Goal: Information Seeking & Learning: Learn about a topic

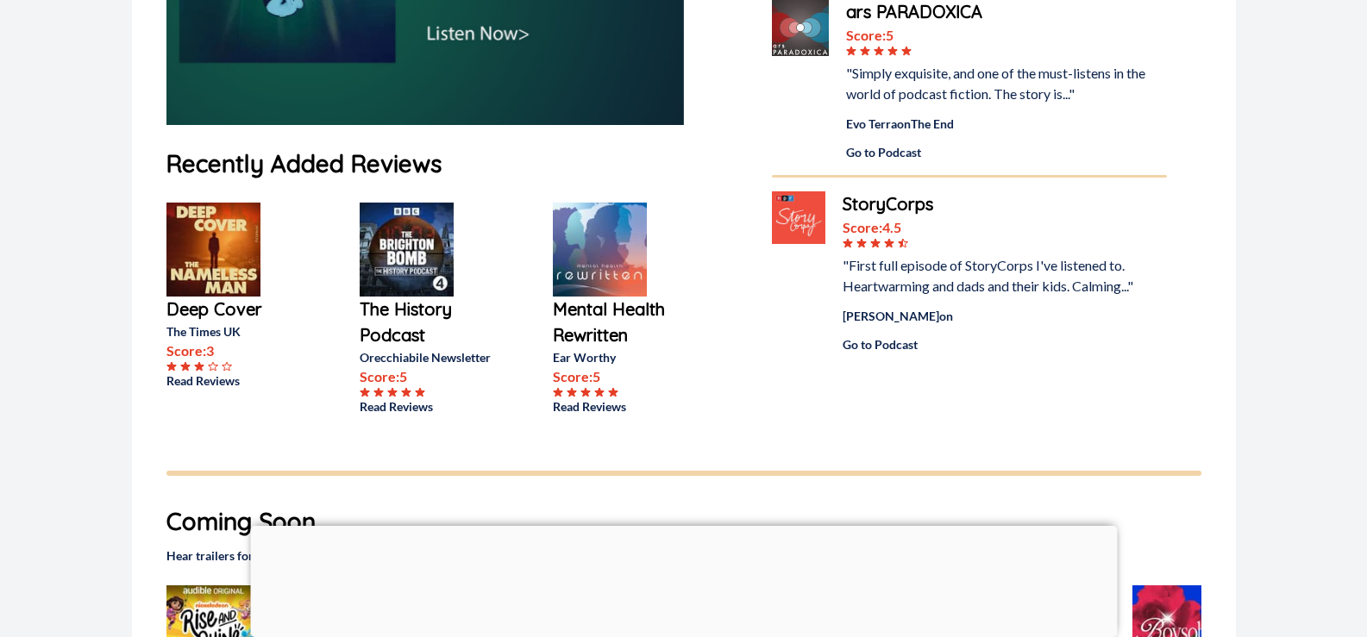
scroll to position [431, 0]
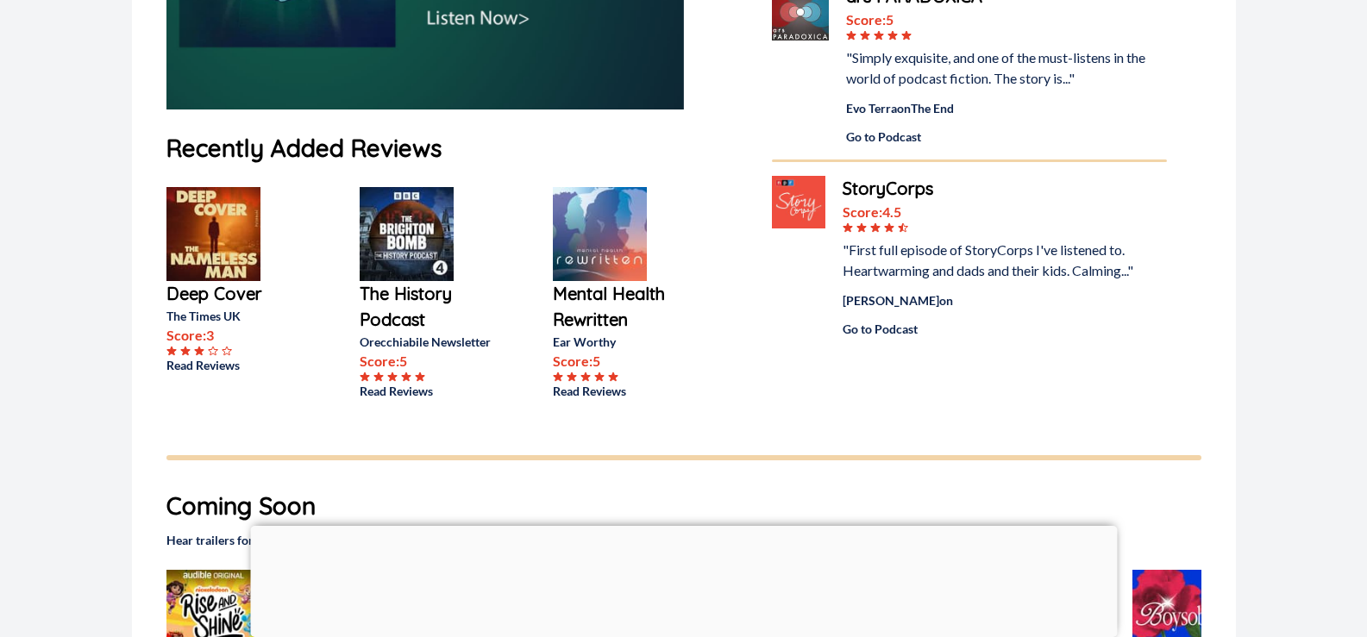
click at [392, 291] on p "The History Podcast" at bounding box center [429, 307] width 138 height 52
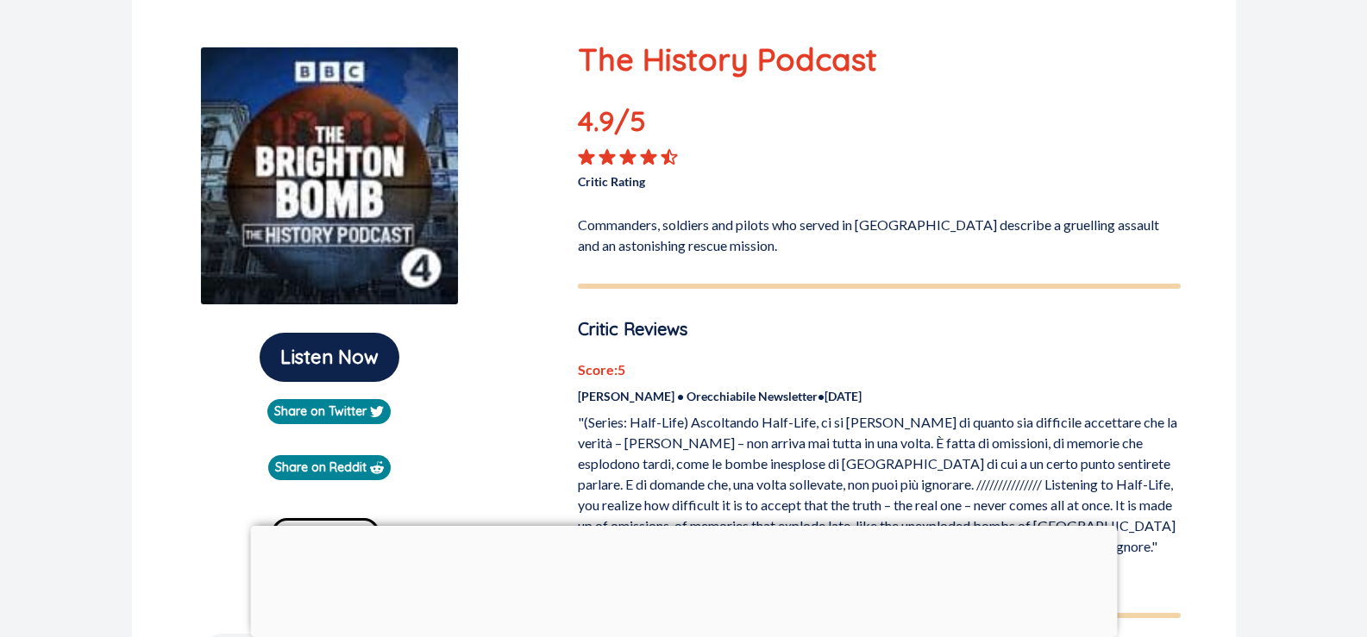
scroll to position [172, 0]
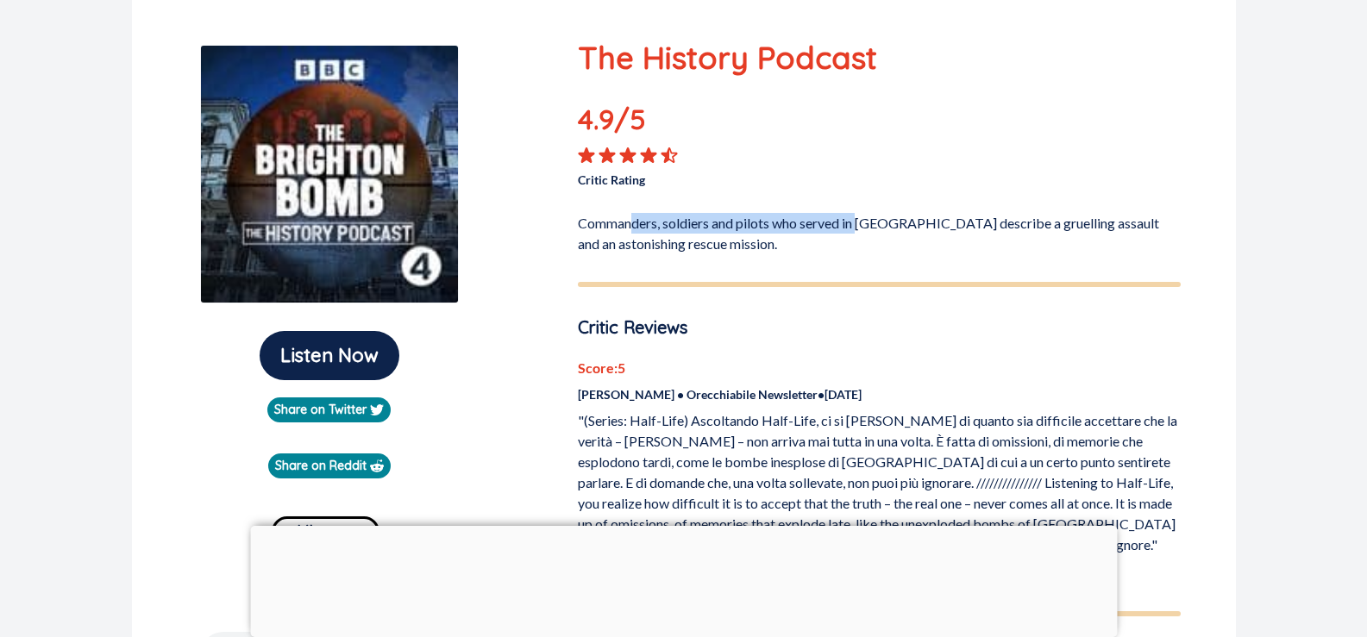
drag, startPoint x: 632, startPoint y: 226, endPoint x: 862, endPoint y: 230, distance: 230.3
click at [862, 230] on p "Commanders, soldiers and pilots who served in [GEOGRAPHIC_DATA] describe a grue…" at bounding box center [879, 230] width 603 height 48
drag, startPoint x: 911, startPoint y: 227, endPoint x: 924, endPoint y: 229, distance: 13.9
click at [924, 229] on p "Commanders, soldiers and pilots who served in [GEOGRAPHIC_DATA] describe a grue…" at bounding box center [879, 230] width 603 height 48
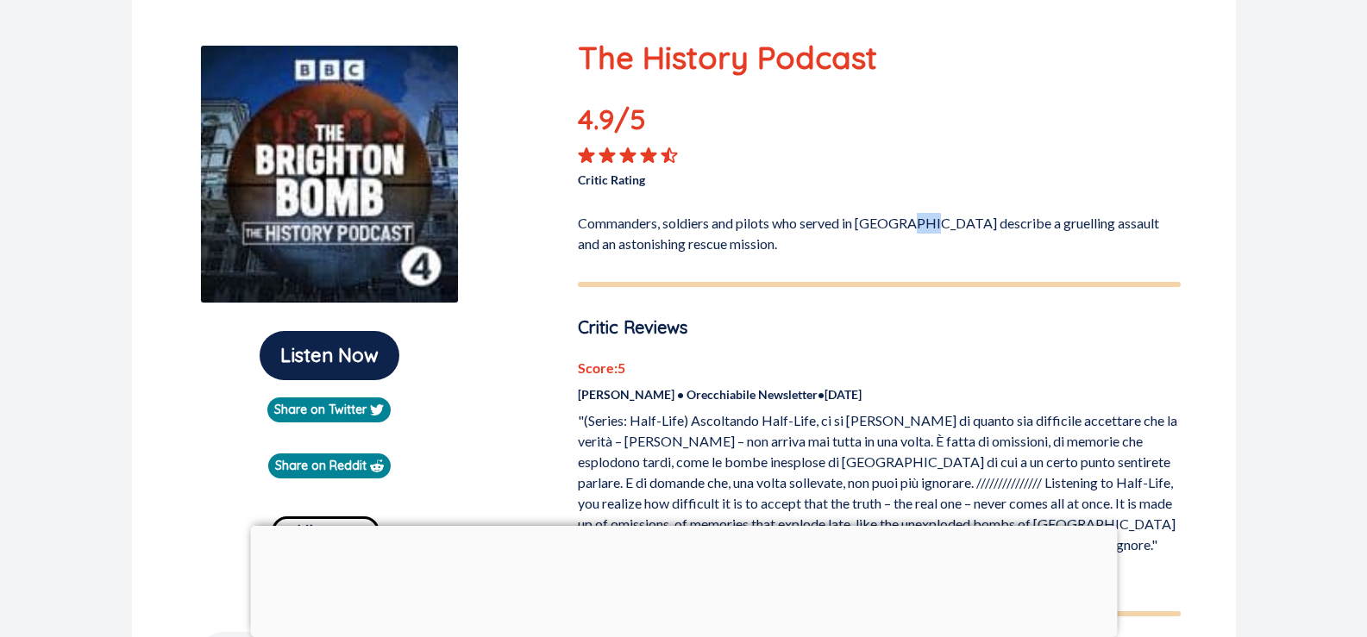
click at [924, 229] on p "Commanders, soldiers and pilots who served in [GEOGRAPHIC_DATA] describe a grue…" at bounding box center [879, 230] width 603 height 48
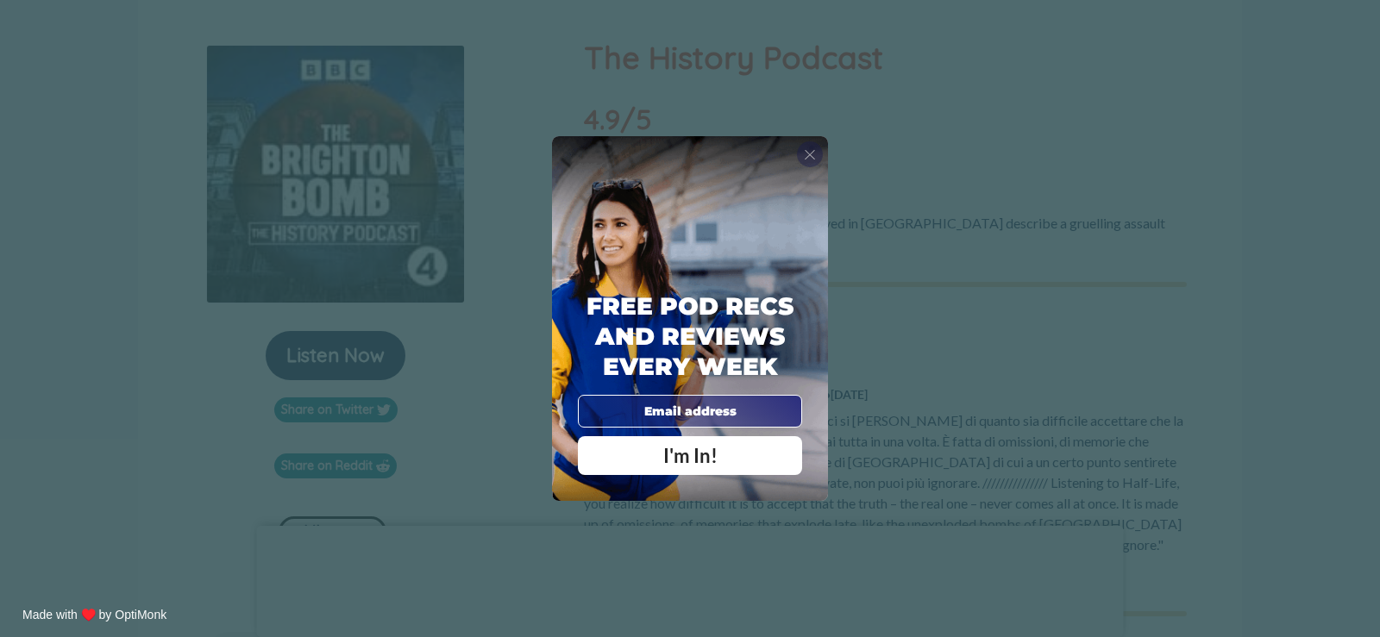
click at [814, 157] on span "X" at bounding box center [810, 154] width 12 height 17
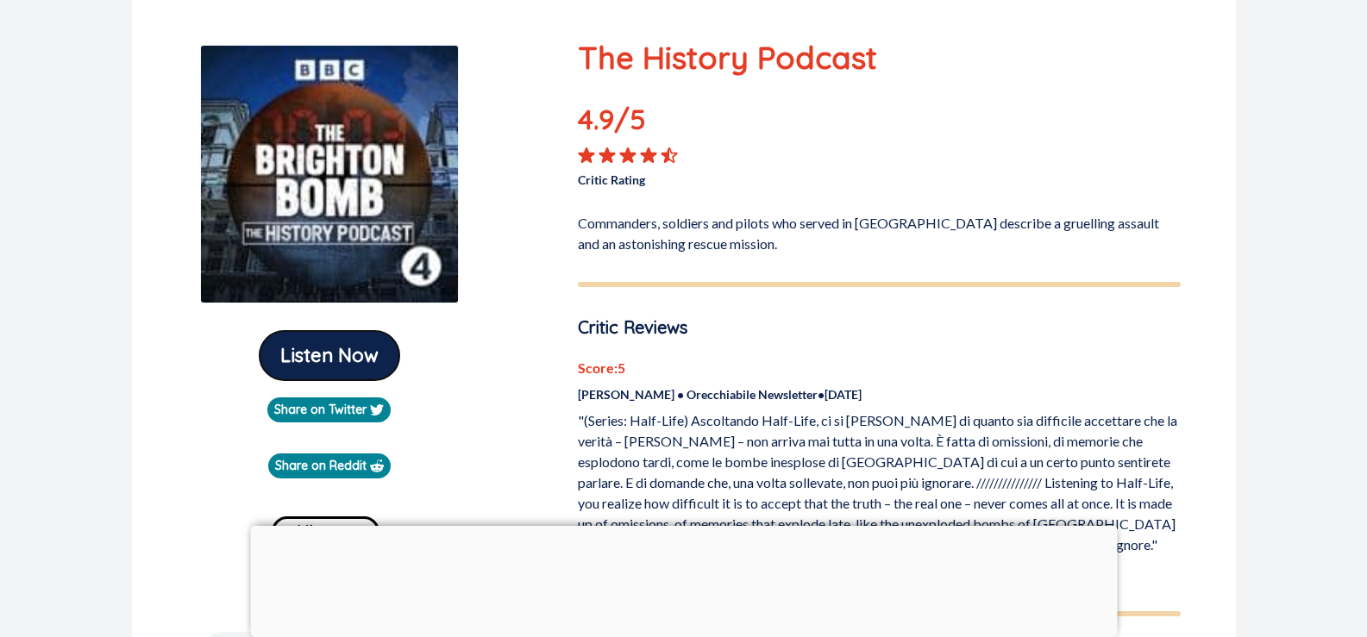
click at [361, 363] on button "Listen Now" at bounding box center [330, 355] width 140 height 49
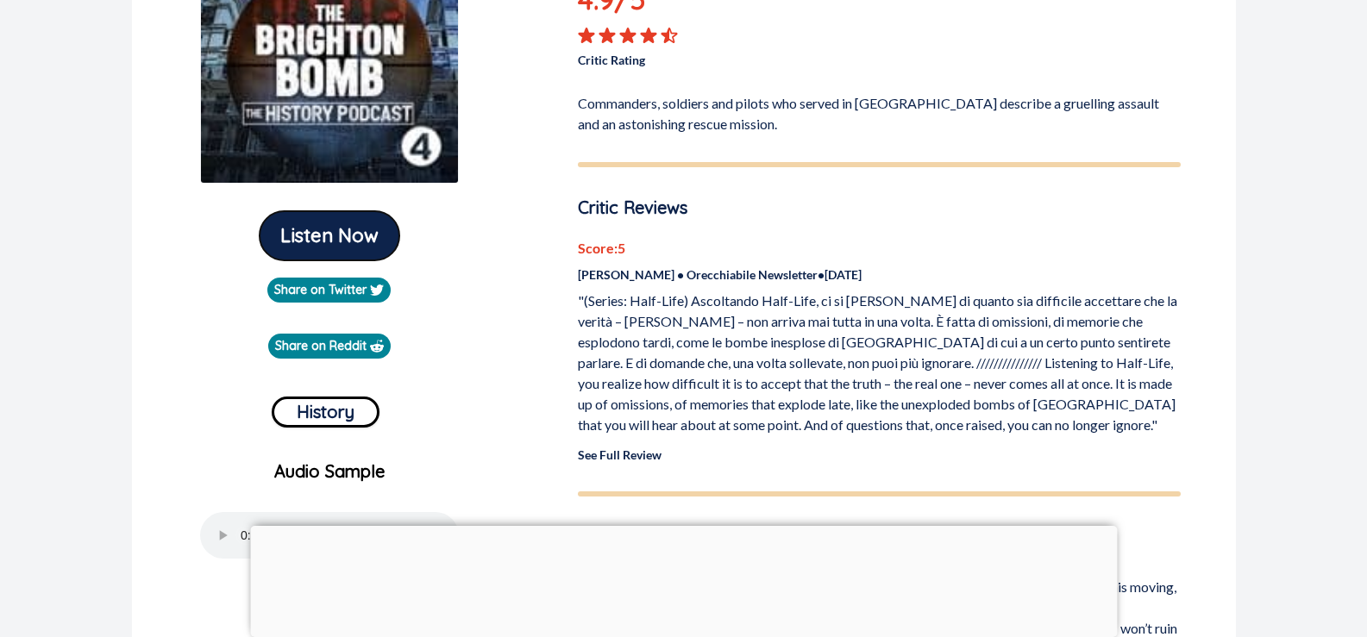
scroll to position [345, 0]
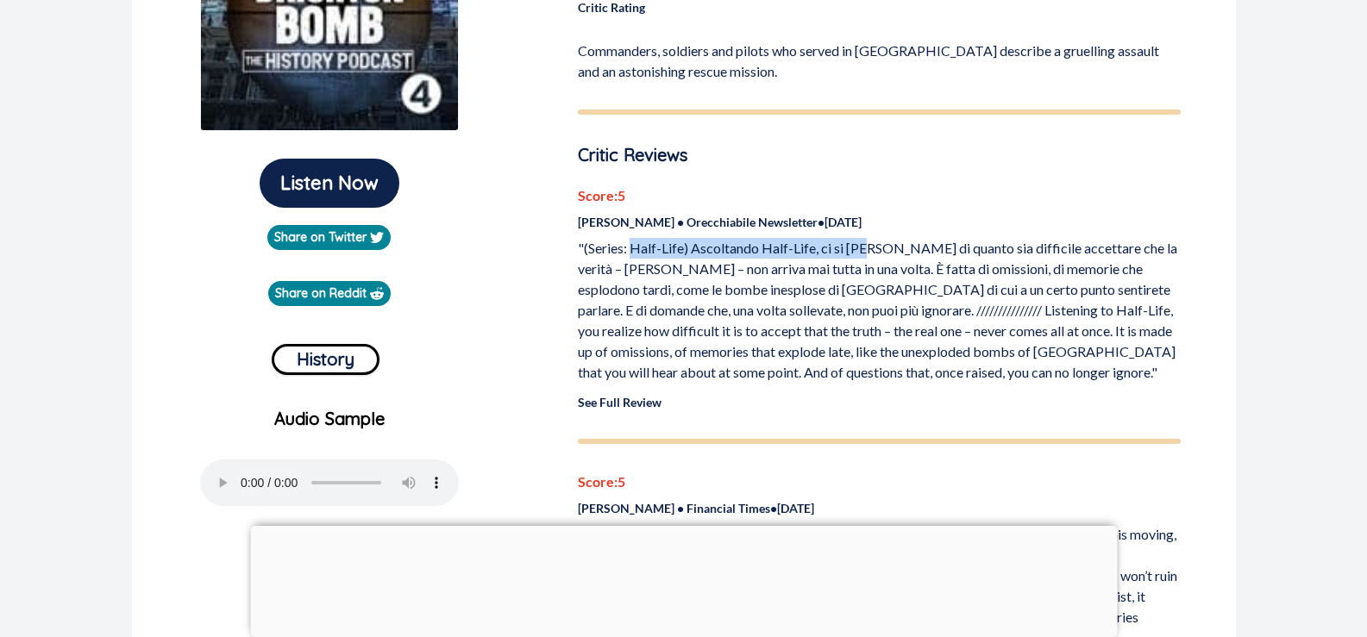
drag, startPoint x: 636, startPoint y: 248, endPoint x: 868, endPoint y: 252, distance: 232.0
click at [868, 252] on p ""(Series: Half-Life) Ascoltando Half-Life, ci si [PERSON_NAME] di quanto sia di…" at bounding box center [879, 310] width 603 height 145
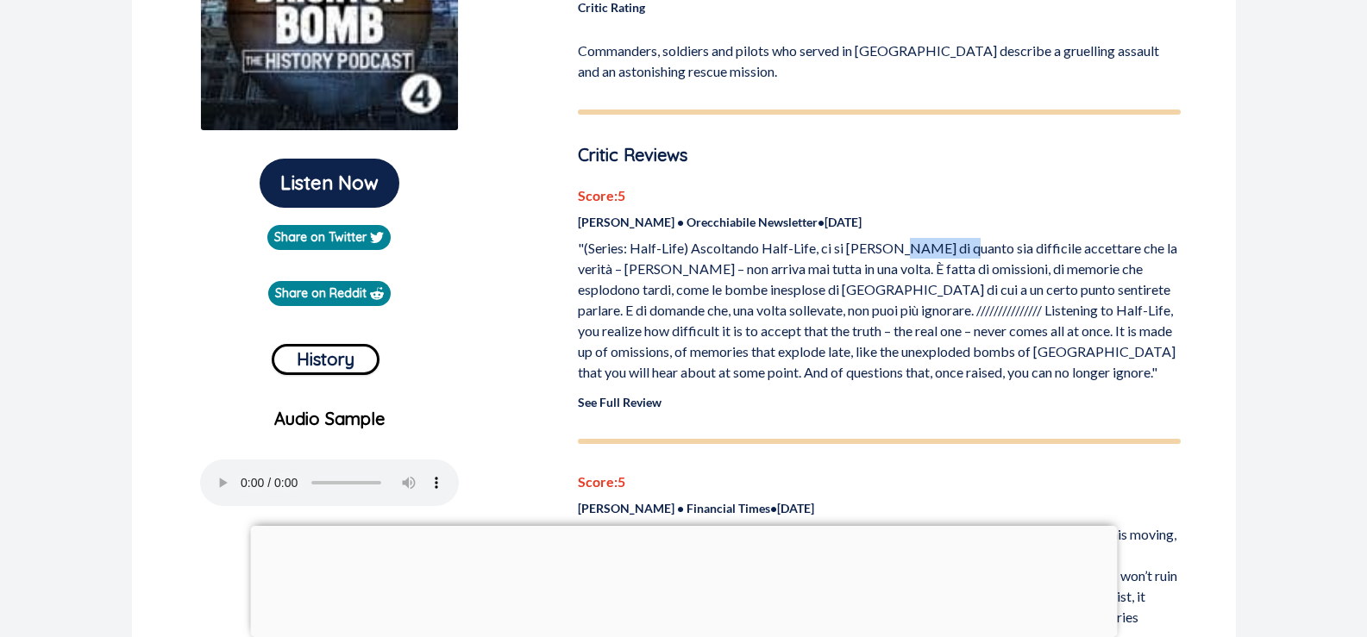
drag, startPoint x: 902, startPoint y: 251, endPoint x: 957, endPoint y: 249, distance: 55.2
click at [957, 249] on p ""(Series: Half-Life) Ascoltando Half-Life, ci si [PERSON_NAME] di quanto sia di…" at bounding box center [879, 310] width 603 height 145
drag, startPoint x: 981, startPoint y: 248, endPoint x: 1076, endPoint y: 253, distance: 95.8
click at [1076, 253] on p ""(Series: Half-Life) Ascoltando Half-Life, ci si [PERSON_NAME] di quanto sia di…" at bounding box center [879, 310] width 603 height 145
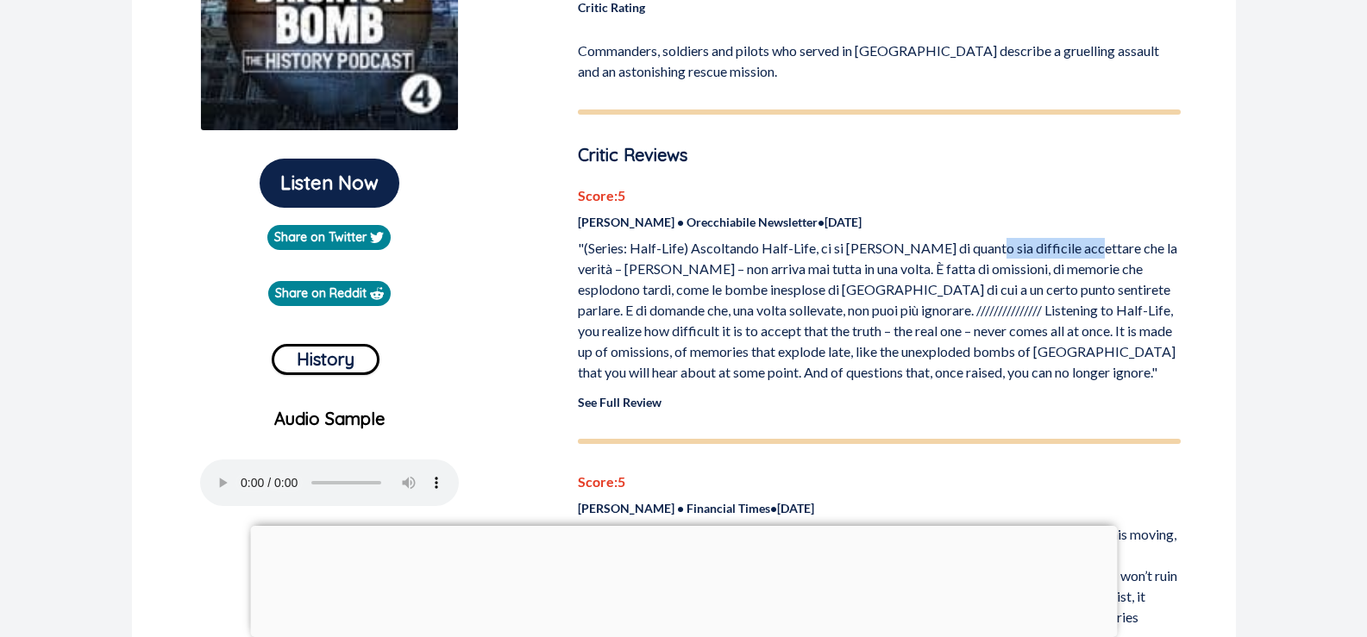
click at [1076, 253] on p ""(Series: Half-Life) Ascoltando Half-Life, ci si [PERSON_NAME] di quanto sia di…" at bounding box center [879, 310] width 603 height 145
drag, startPoint x: 1151, startPoint y: 251, endPoint x: 1160, endPoint y: 252, distance: 8.7
click at [1160, 252] on p ""(Series: Half-Life) Ascoltando Half-Life, ci si [PERSON_NAME] di quanto sia di…" at bounding box center [879, 310] width 603 height 145
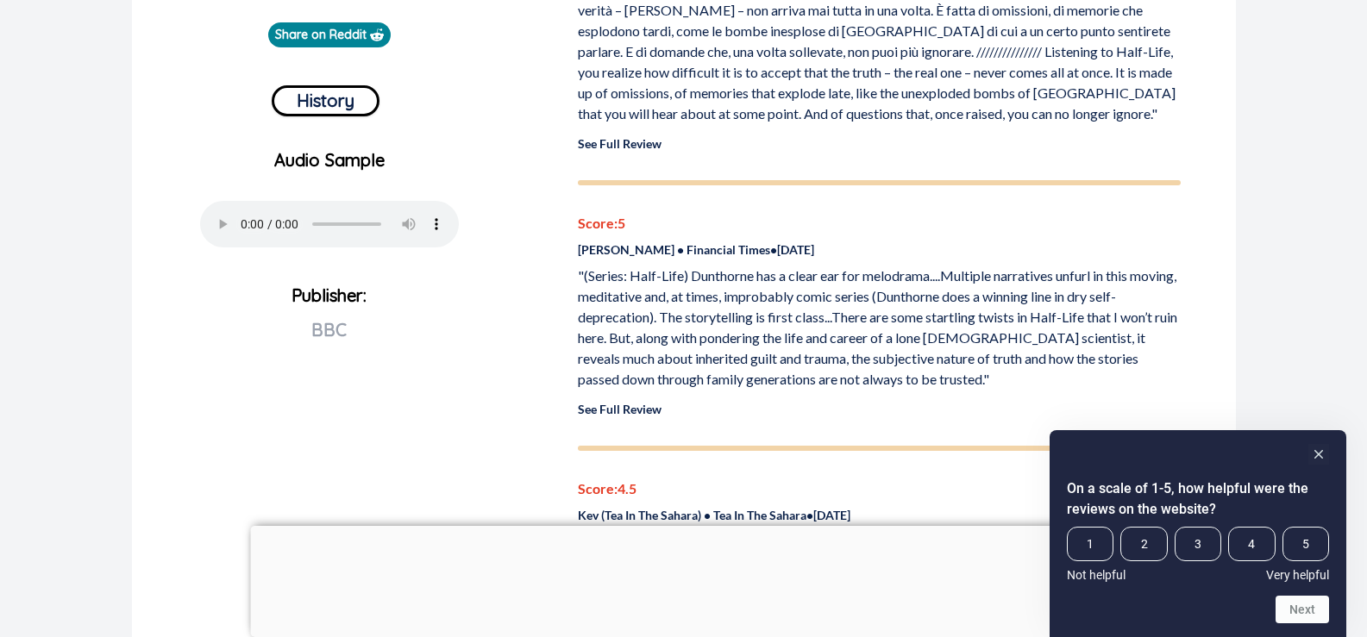
scroll to position [517, 0]
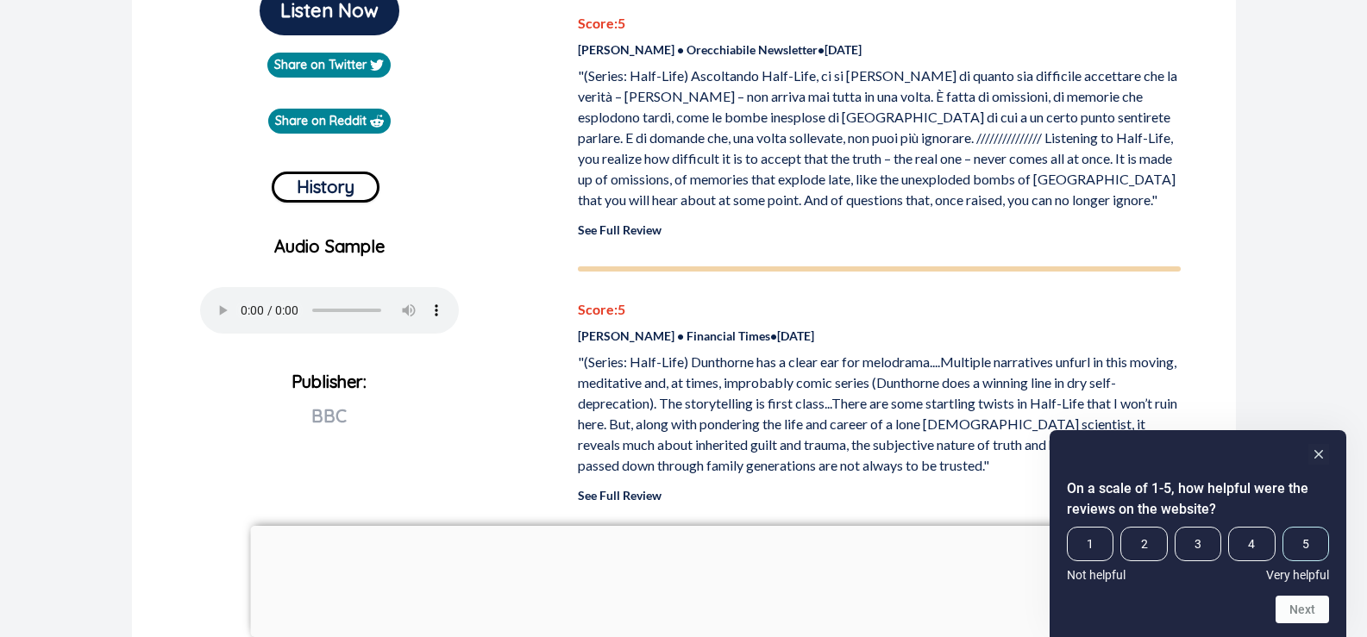
click at [1313, 542] on span "5" at bounding box center [1305, 544] width 47 height 34
click at [1282, 527] on input "5" at bounding box center [1282, 527] width 0 height 0
click at [1313, 605] on button "Next" at bounding box center [1301, 610] width 53 height 28
click at [1306, 543] on span "7" at bounding box center [1313, 544] width 32 height 34
click at [1297, 527] on input "7" at bounding box center [1297, 527] width 0 height 0
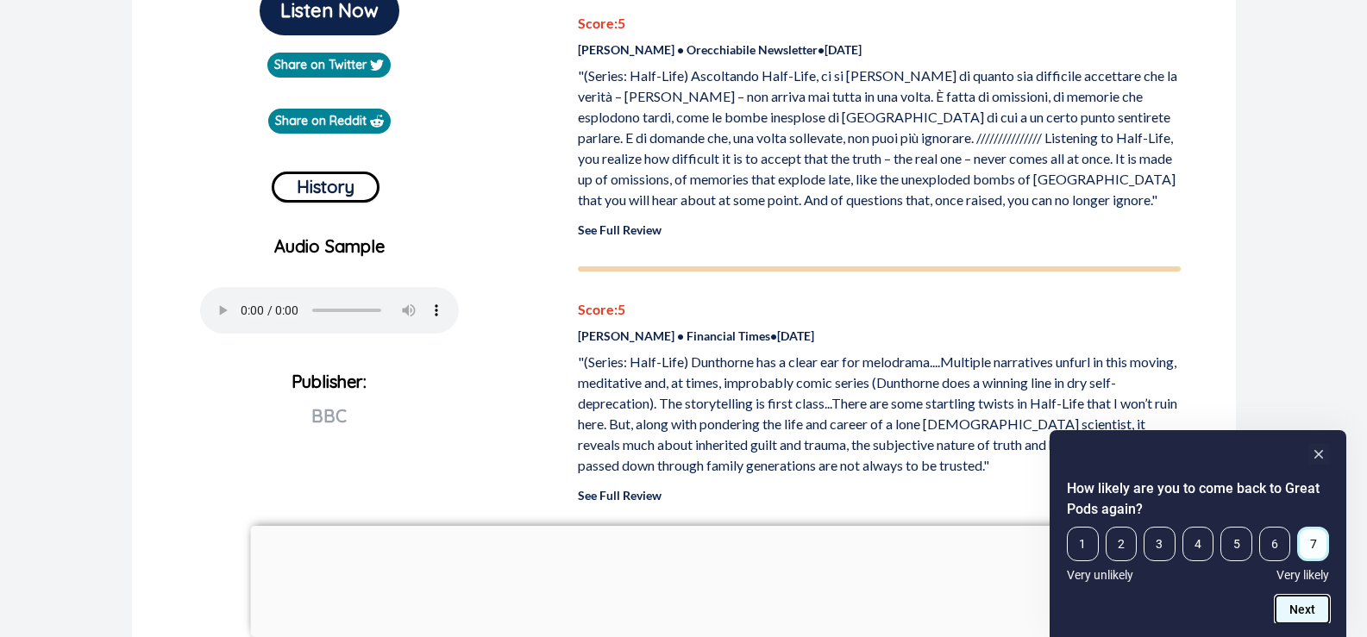
click at [1303, 607] on button "Next" at bounding box center [1301, 610] width 53 height 28
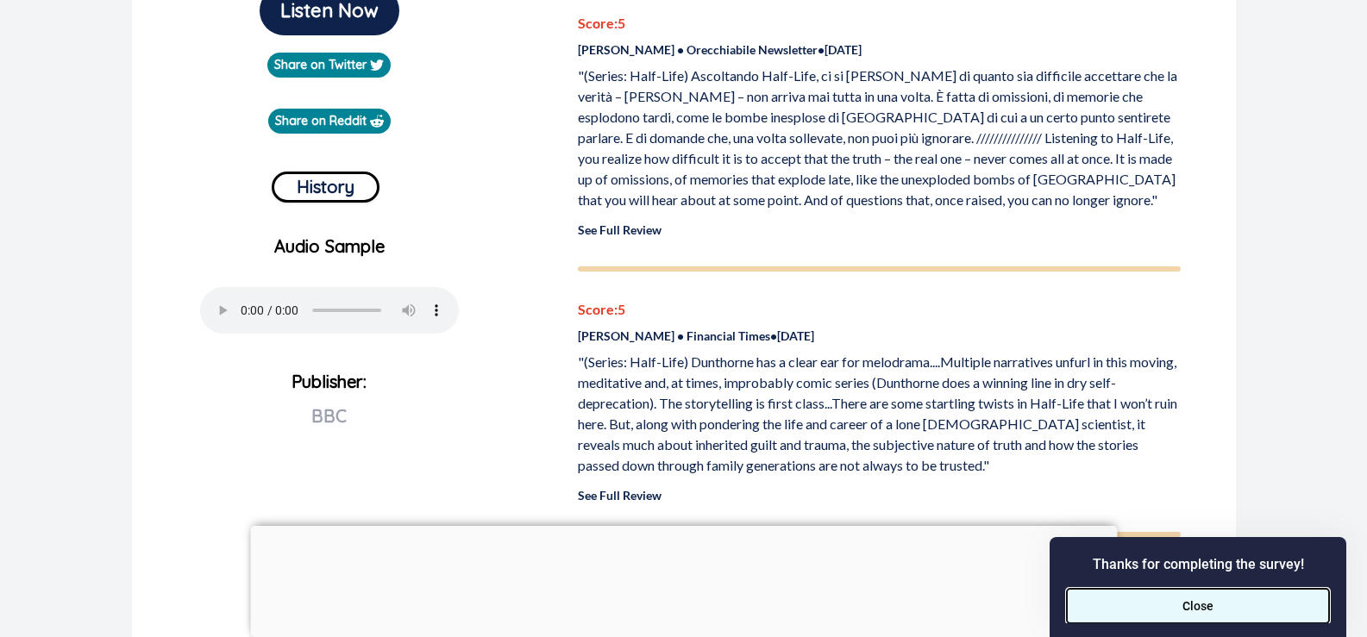
click at [1187, 607] on button "Close" at bounding box center [1198, 606] width 262 height 34
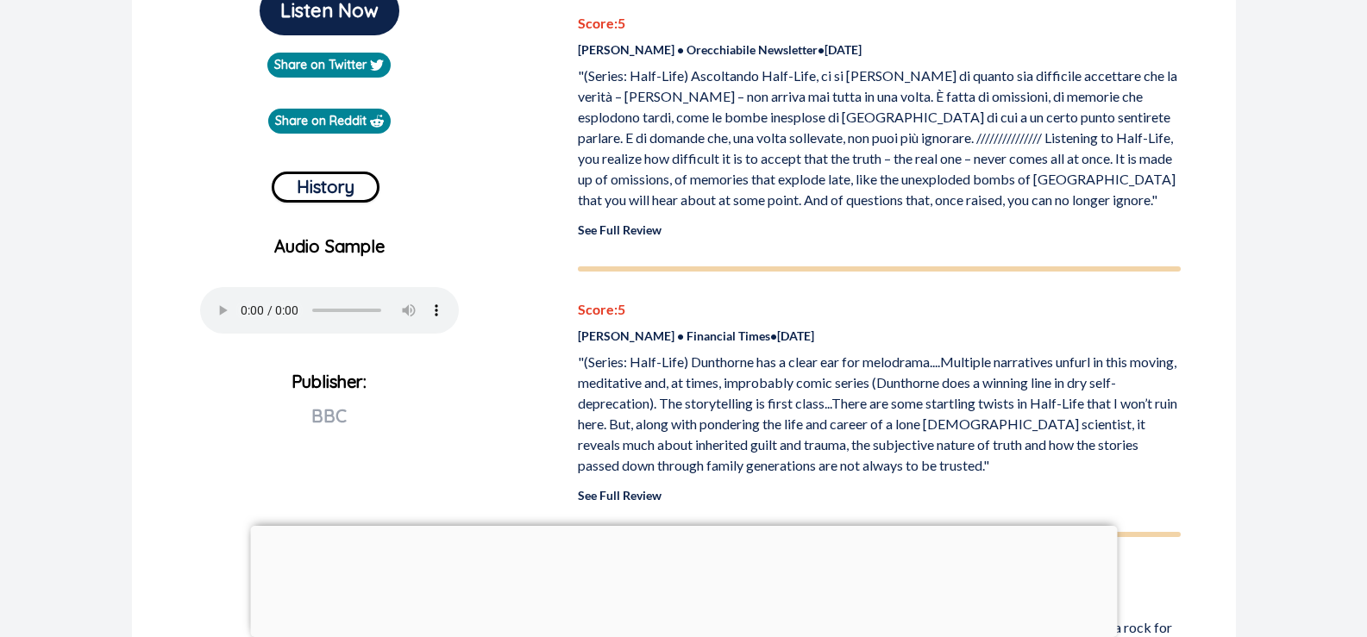
click at [684, 526] on div at bounding box center [683, 526] width 867 height 0
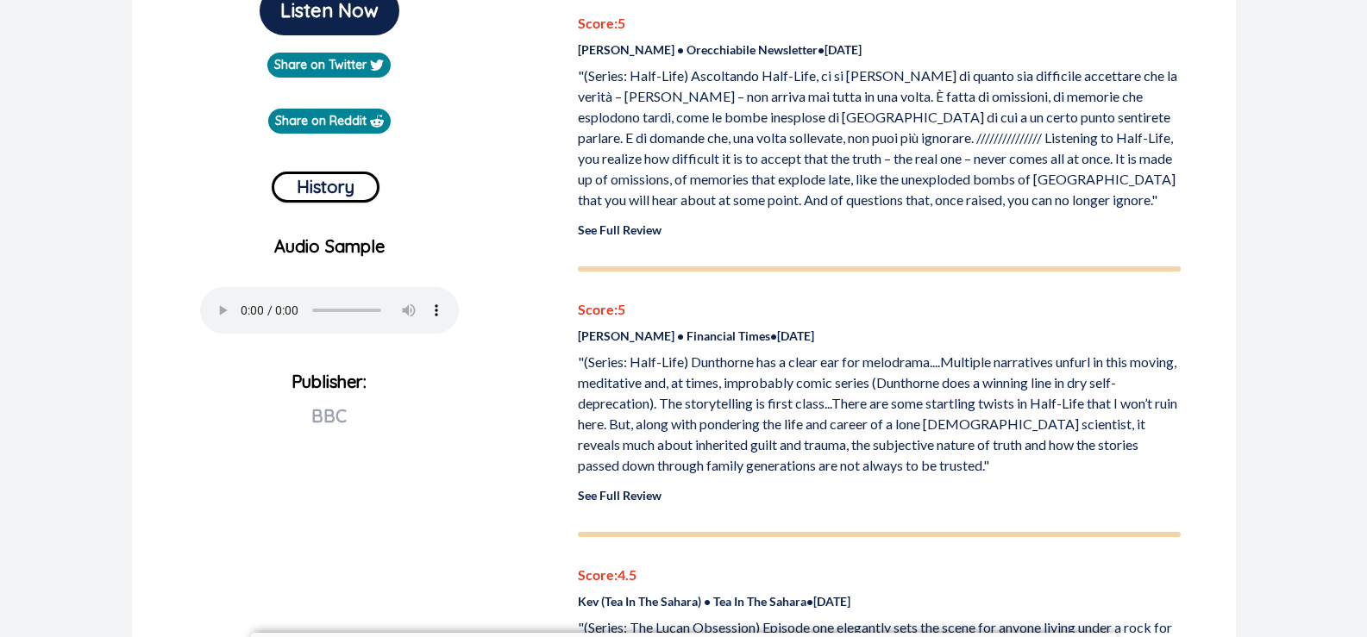
click at [1294, 452] on div "All Podcasts Add Review Newsletter Blog Listen Now Share on Twitter Share on Re…" at bounding box center [683, 643] width 1367 height 2321
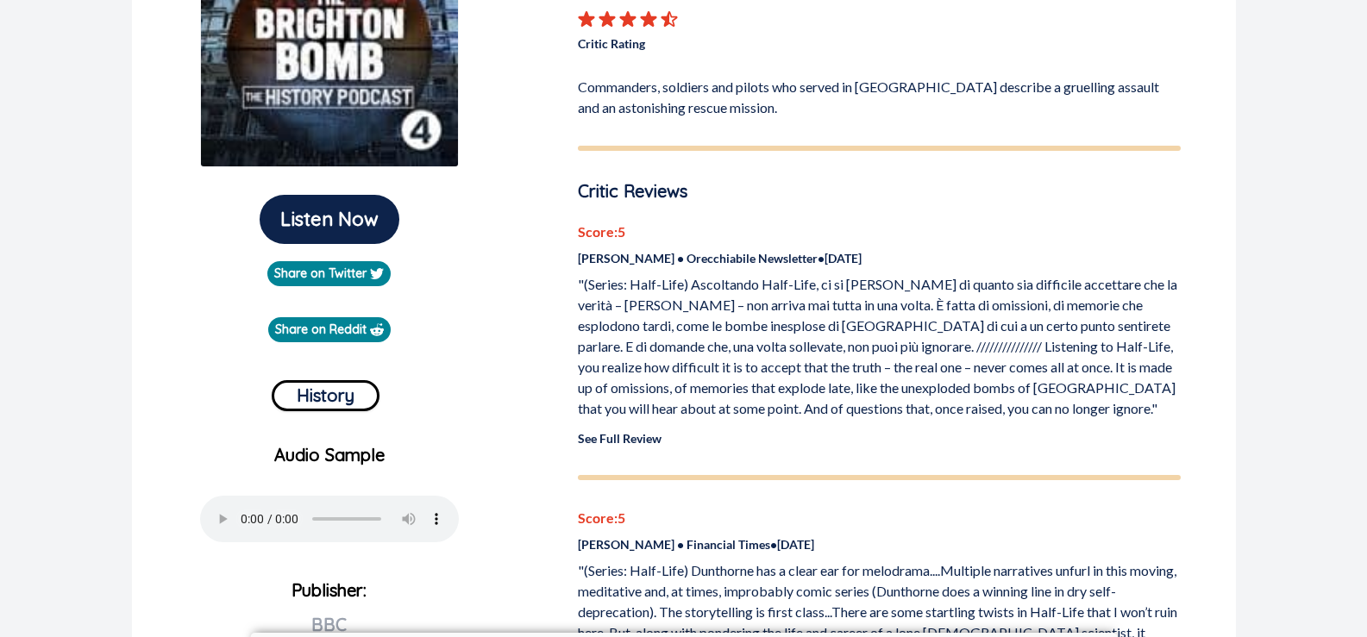
scroll to position [345, 0]
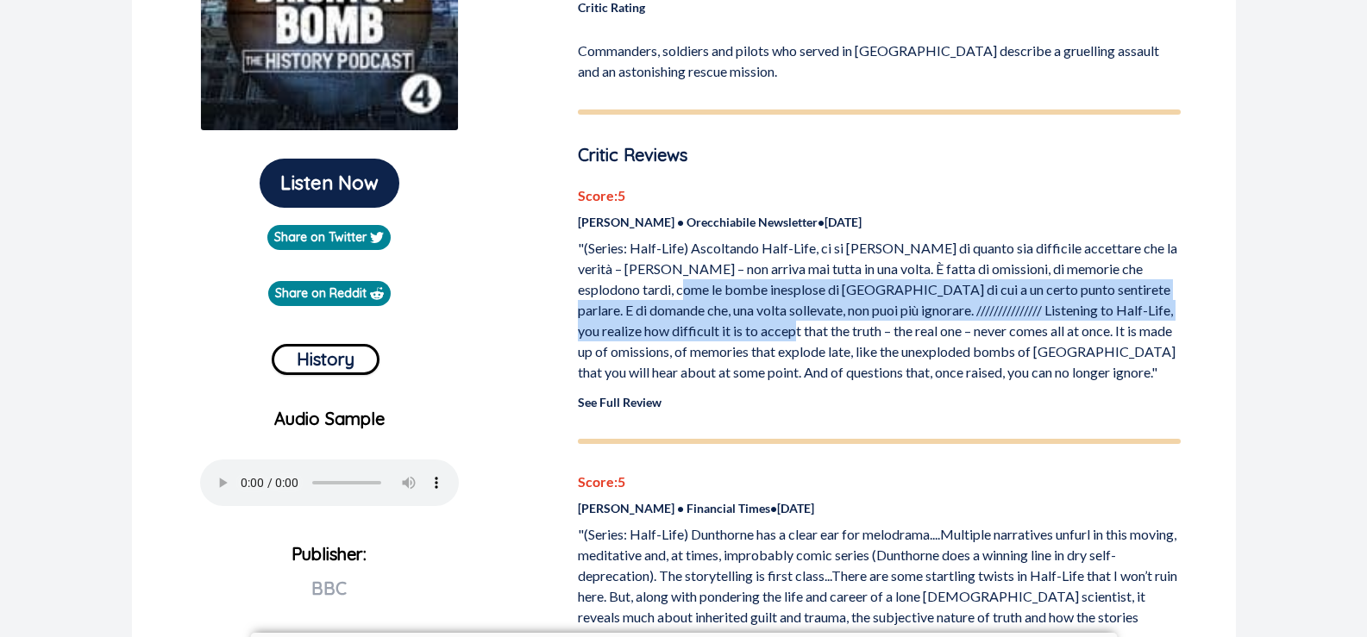
drag, startPoint x: 613, startPoint y: 299, endPoint x: 707, endPoint y: 329, distance: 98.7
click at [707, 329] on p ""(Series: Half-Life) Ascoltando Half-Life, ci si [PERSON_NAME] di quanto sia di…" at bounding box center [879, 310] width 603 height 145
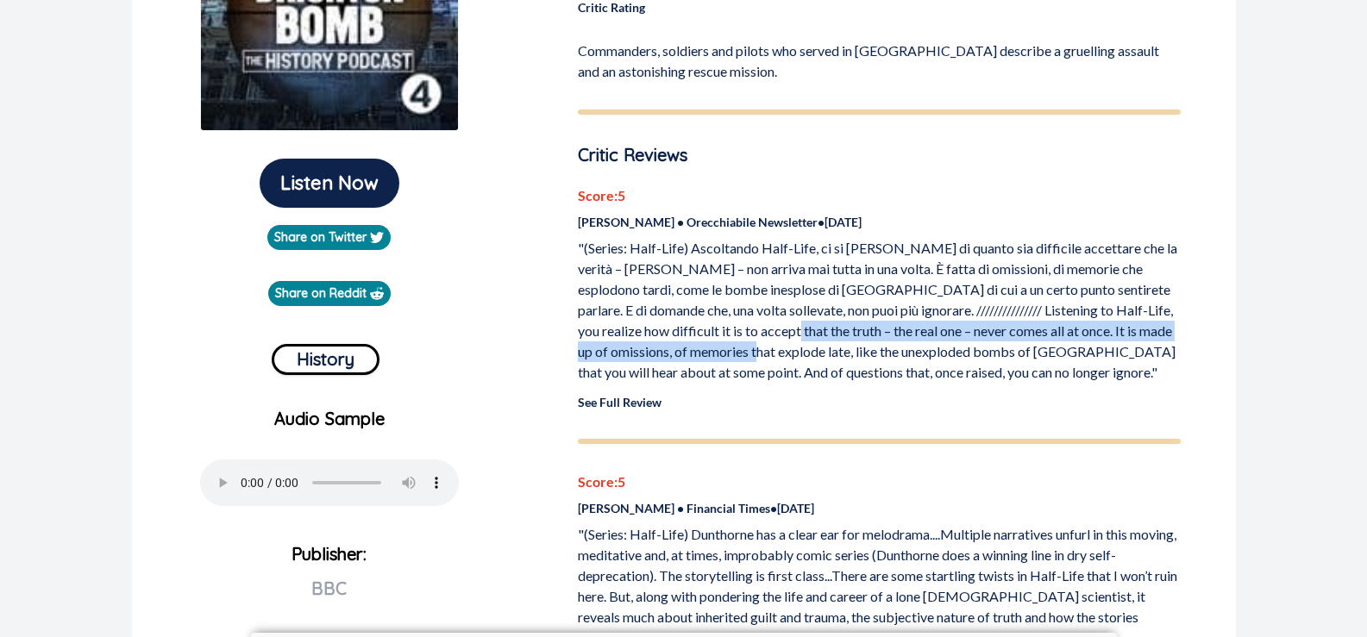
click at [711, 341] on p ""(Series: Half-Life) Ascoltando Half-Life, ci si [PERSON_NAME] di quanto sia di…" at bounding box center [879, 310] width 603 height 145
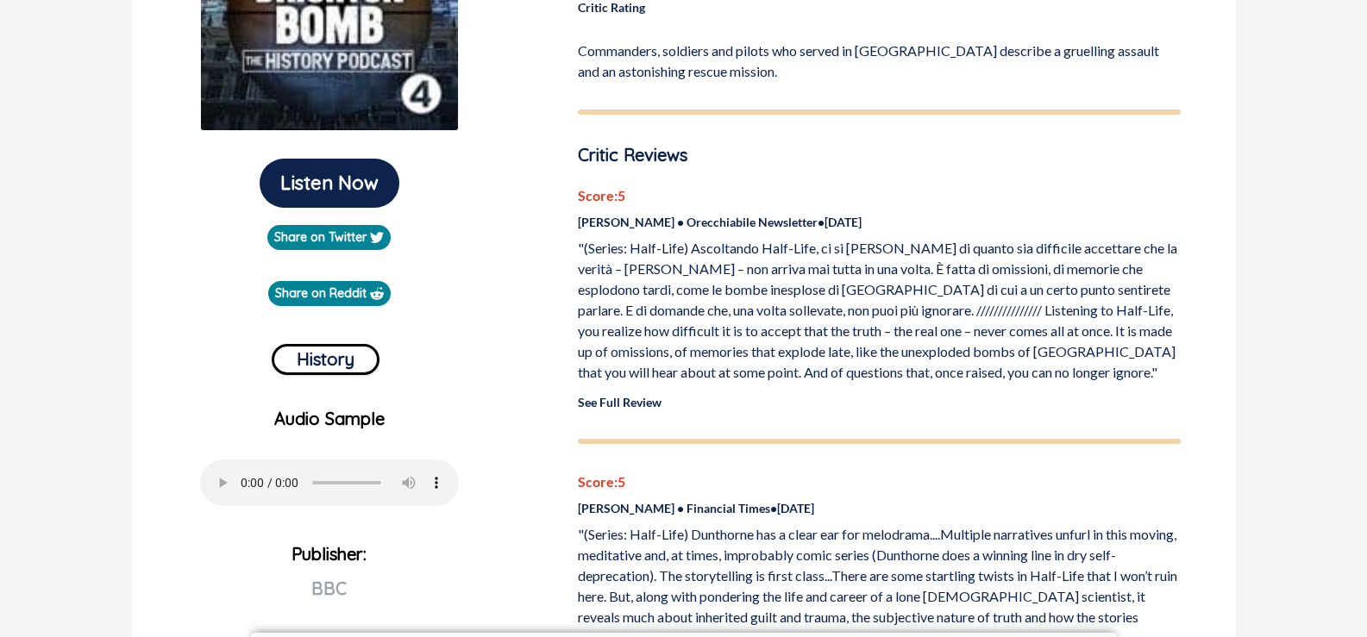
click at [666, 330] on p ""(Series: Half-Life) Ascoltando Half-Life, ci si [PERSON_NAME] di quanto sia di…" at bounding box center [879, 310] width 603 height 145
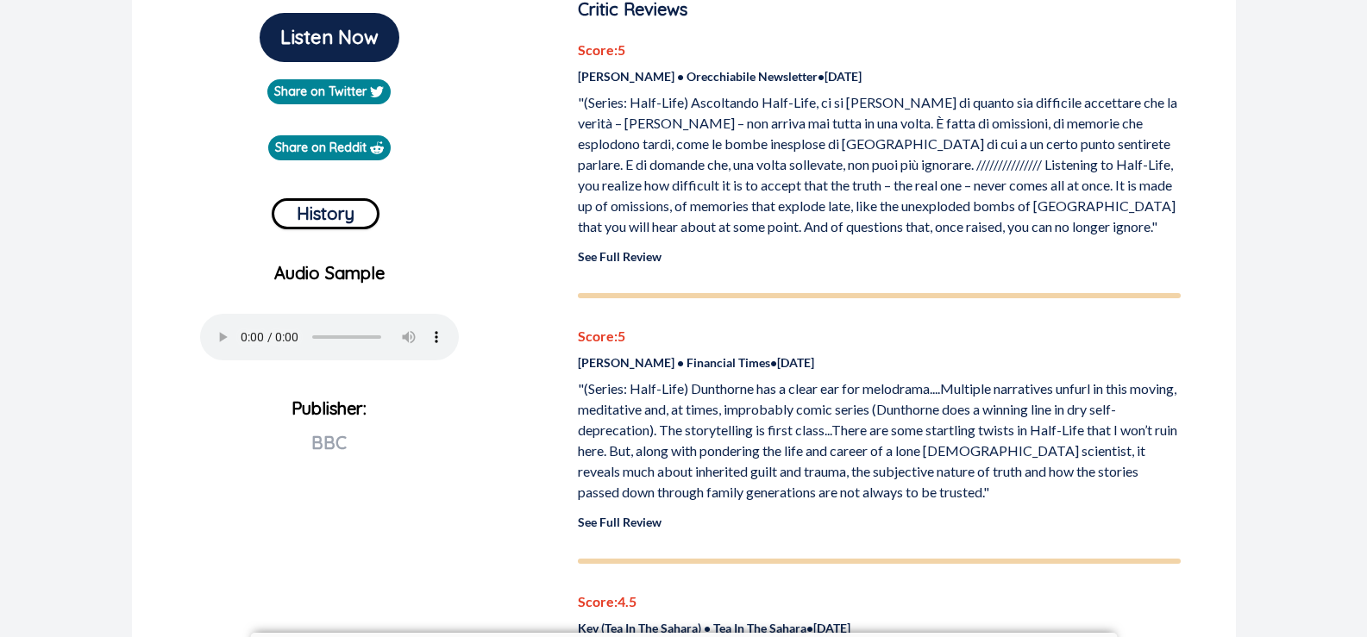
scroll to position [517, 0]
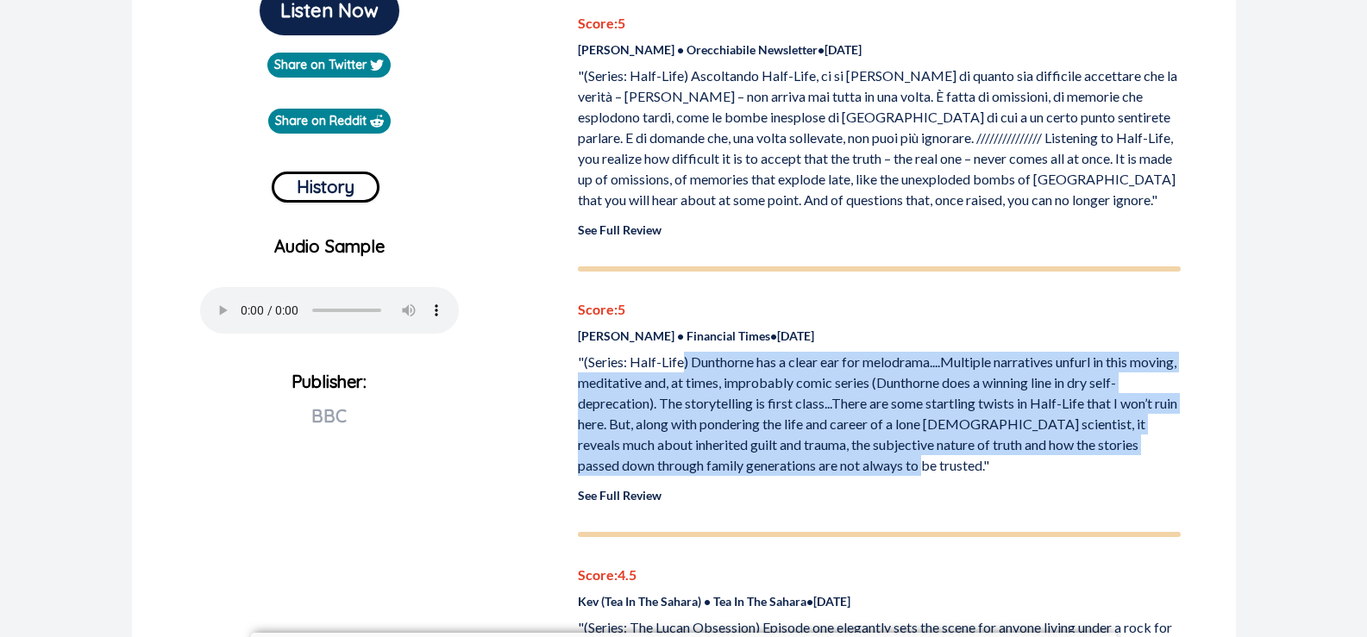
drag, startPoint x: 683, startPoint y: 363, endPoint x: 929, endPoint y: 467, distance: 266.7
click at [929, 467] on p ""(Series: Half-Life) Dunthorne has a clear ear for melodrama....Multiple narrat…" at bounding box center [879, 414] width 603 height 124
drag, startPoint x: 923, startPoint y: 467, endPoint x: 688, endPoint y: 369, distance: 254.3
click at [688, 369] on p ""(Series: Half-Life) Dunthorne has a clear ear for melodrama....Multiple narrat…" at bounding box center [879, 414] width 603 height 124
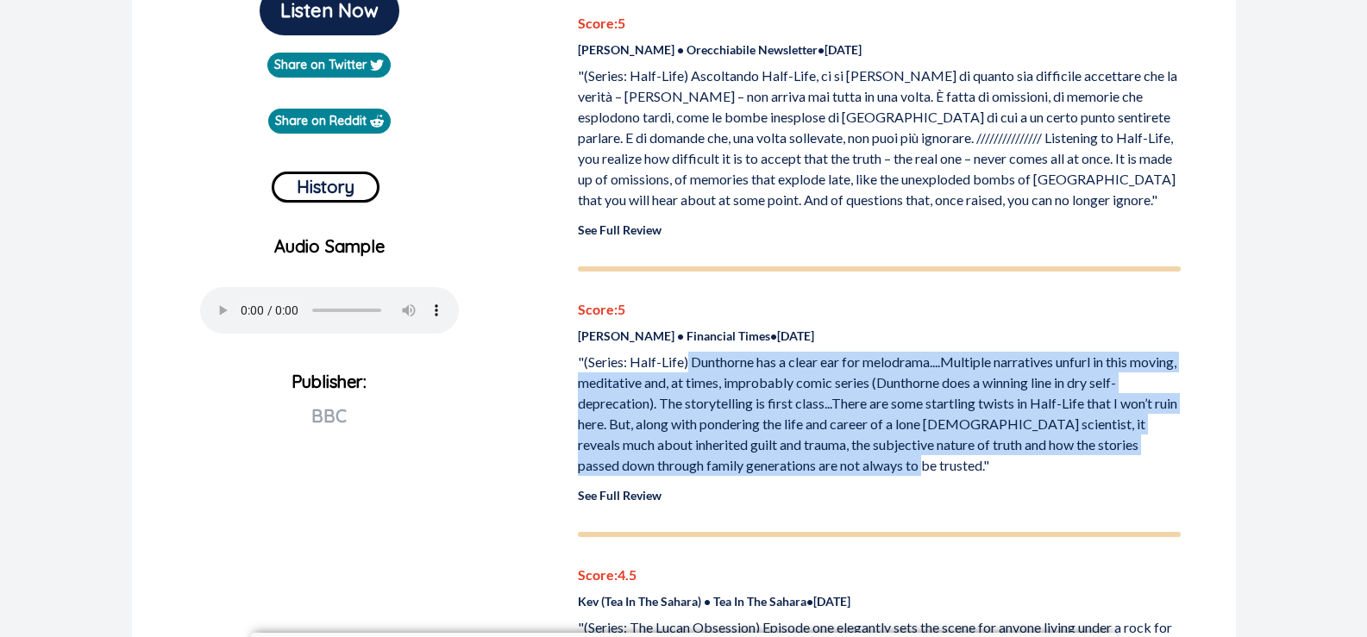
click at [688, 369] on p ""(Series: Half-Life) Dunthorne has a clear ear for melodrama....Multiple narrat…" at bounding box center [879, 414] width 603 height 124
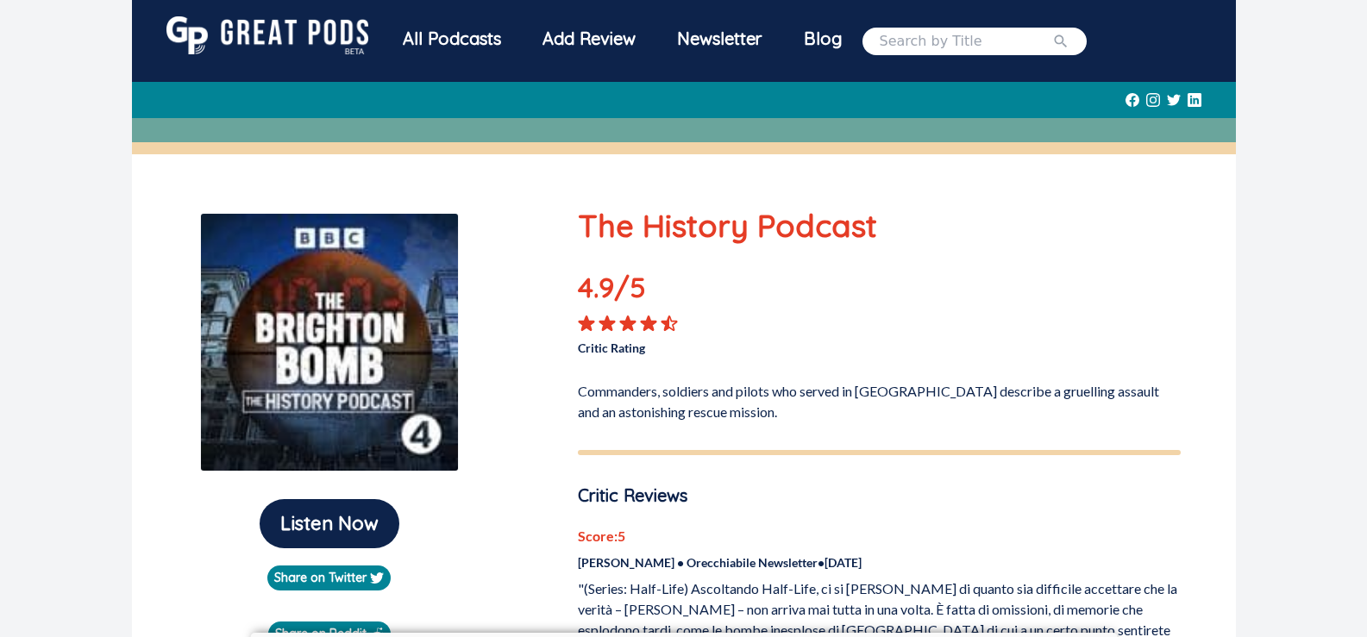
scroll to position [0, 0]
